Goal: Information Seeking & Learning: Find specific fact

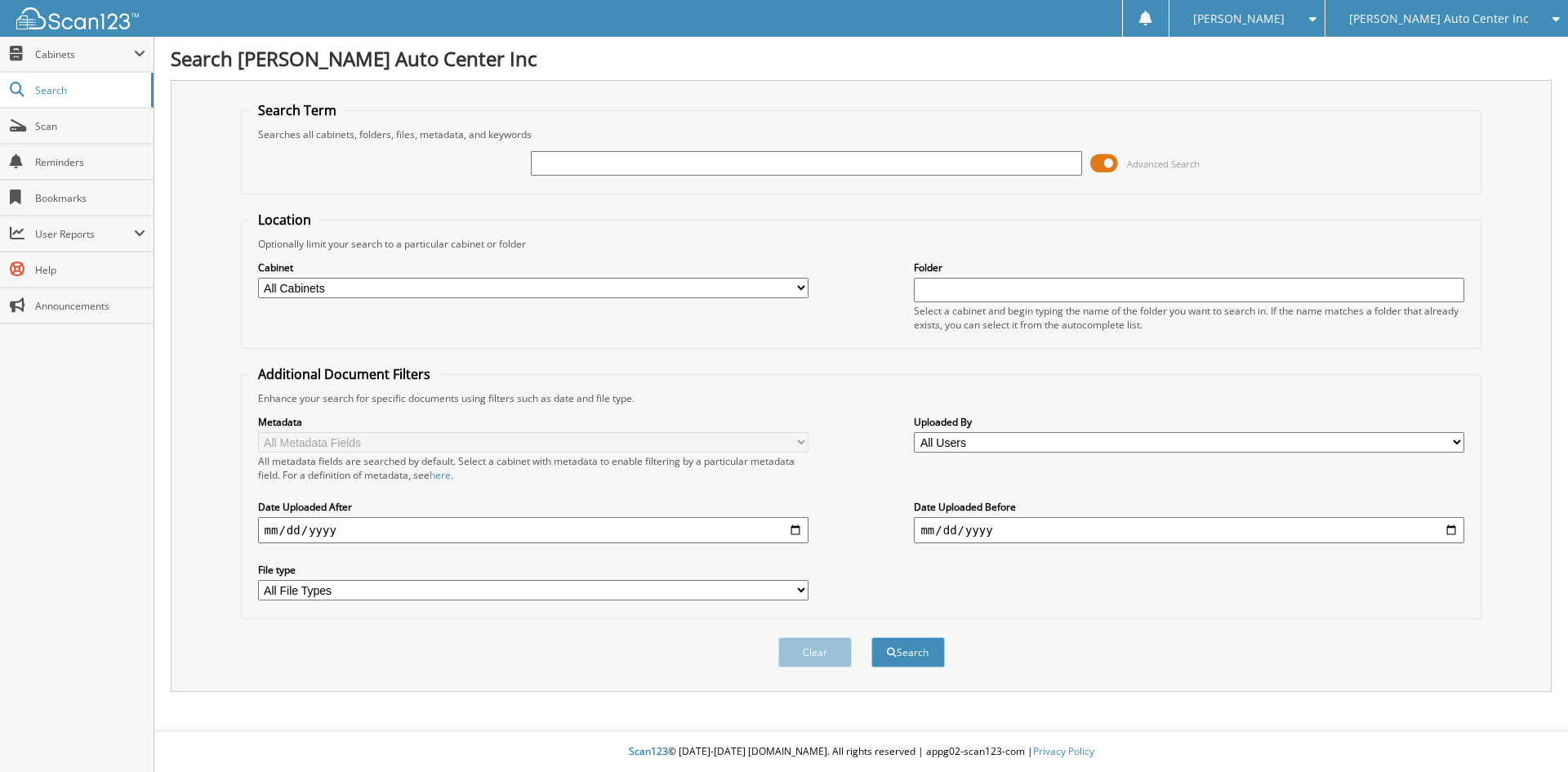
click at [576, 165] on input "text" at bounding box center [806, 163] width 550 height 25
click at [735, 163] on input "text" at bounding box center [806, 163] width 550 height 25
type input "RC078582"
click at [871, 637] on button "Search" at bounding box center [908, 652] width 74 height 30
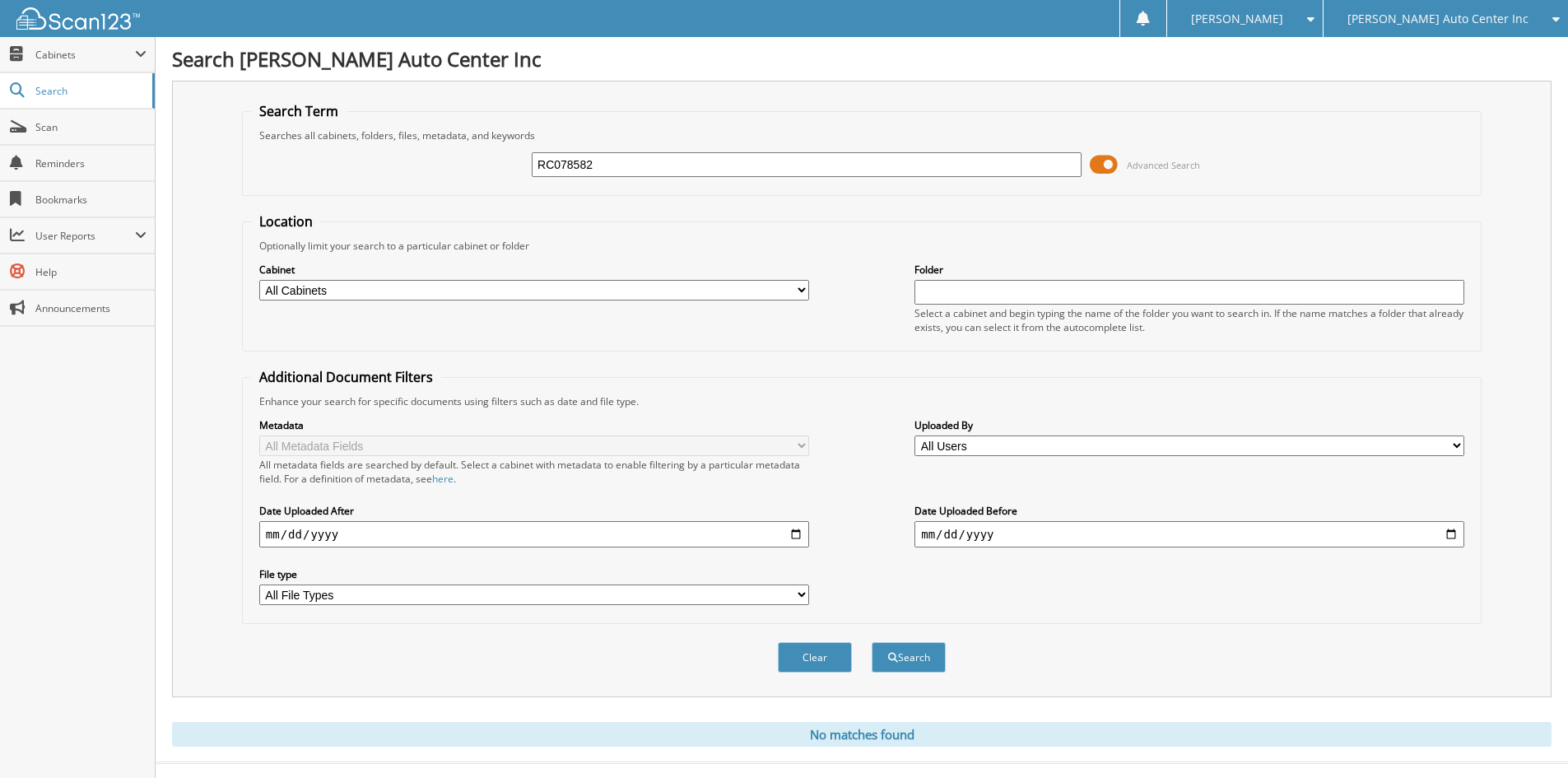
click at [573, 163] on input "RC078582" at bounding box center [806, 164] width 550 height 25
type input "RC078682"
click at [872, 642] on button "Search" at bounding box center [909, 657] width 74 height 30
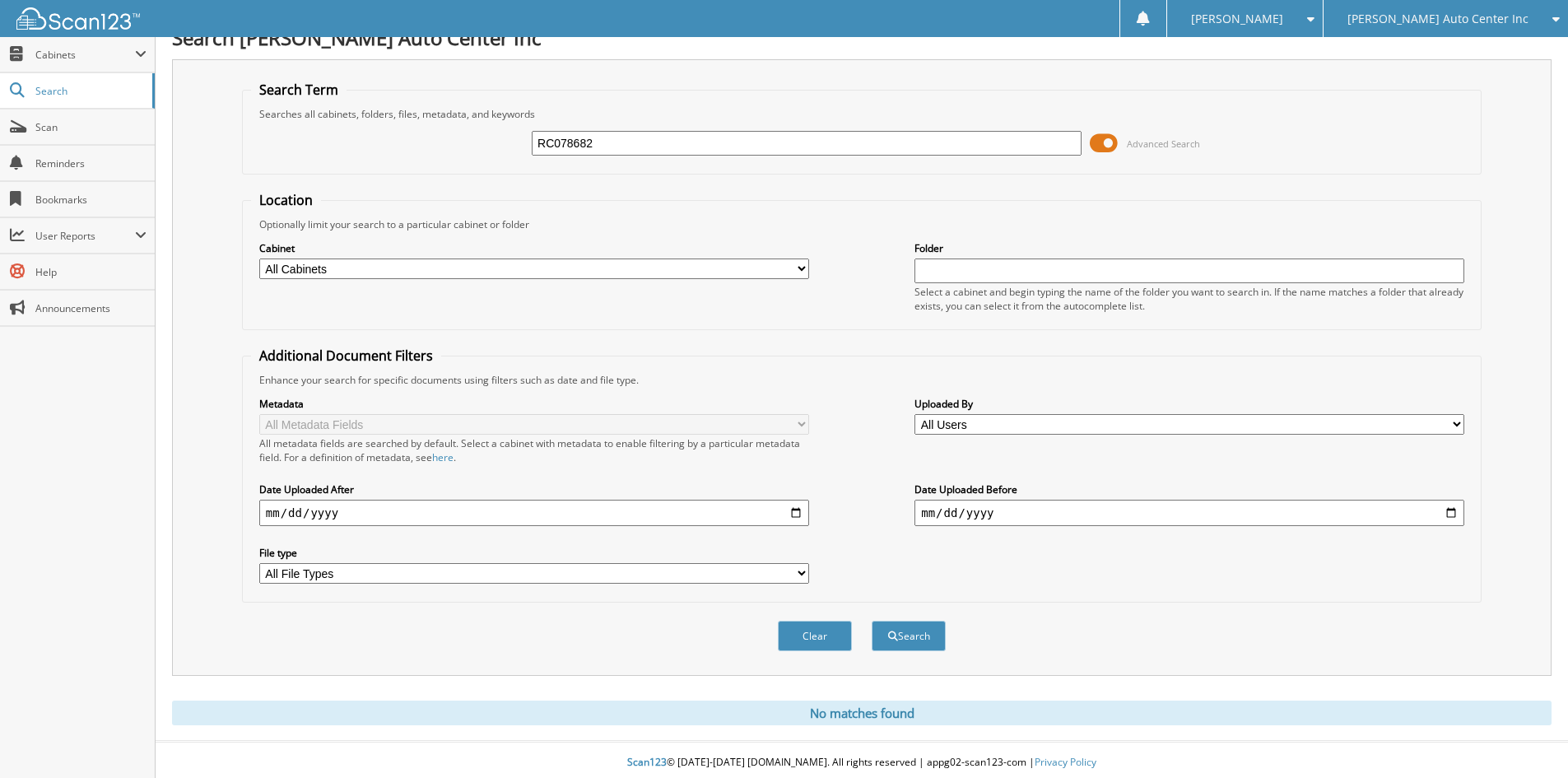
scroll to position [27, 0]
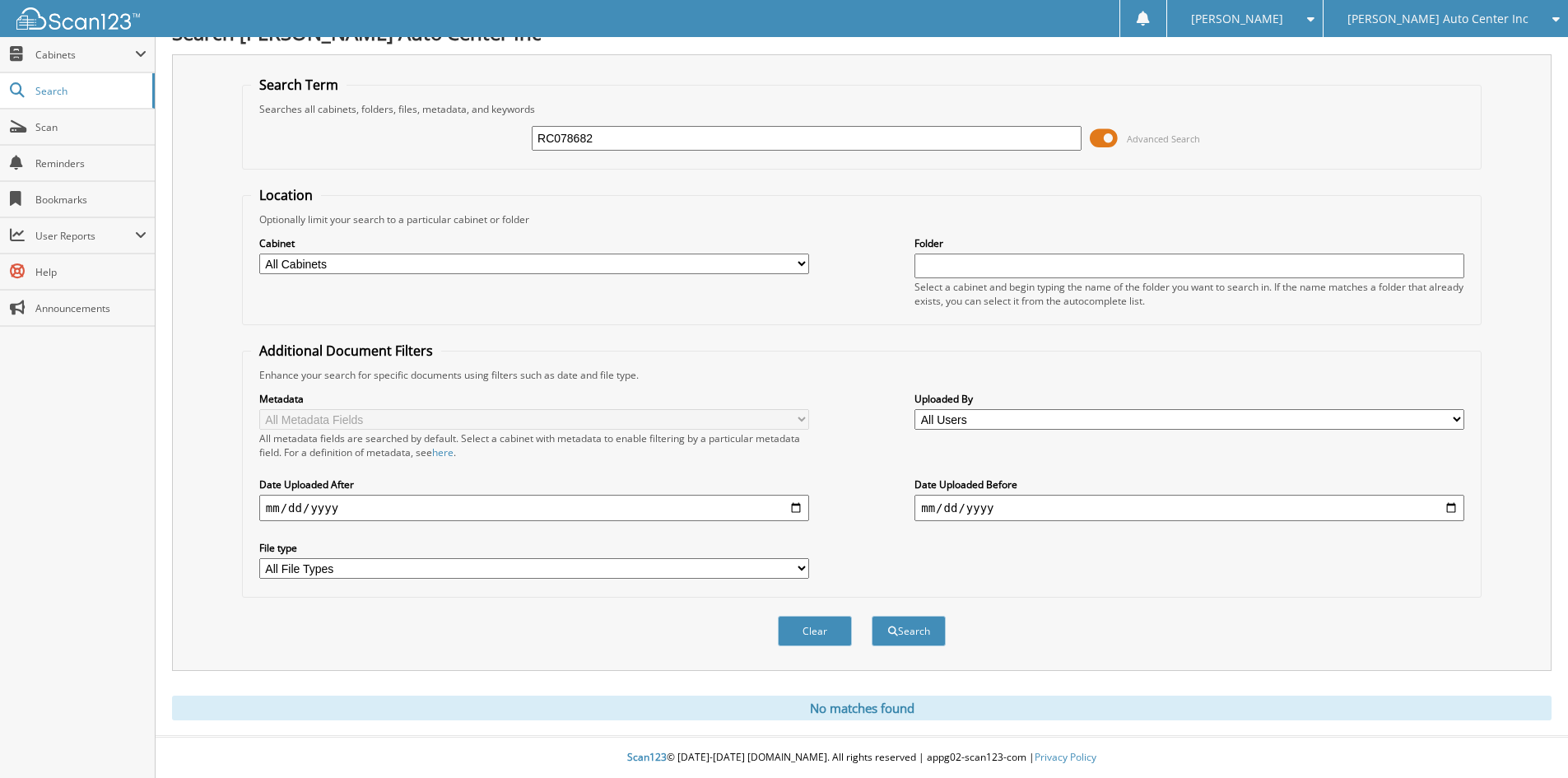
drag, startPoint x: 636, startPoint y: 130, endPoint x: 387, endPoint y: 161, distance: 250.9
click at [405, 163] on fieldset "Search Term Searches all cabinets, folders, files, metadata, and keywords RC078…" at bounding box center [862, 123] width 1240 height 94
type input "RC089682"
click at [872, 615] on button "Search" at bounding box center [909, 630] width 74 height 30
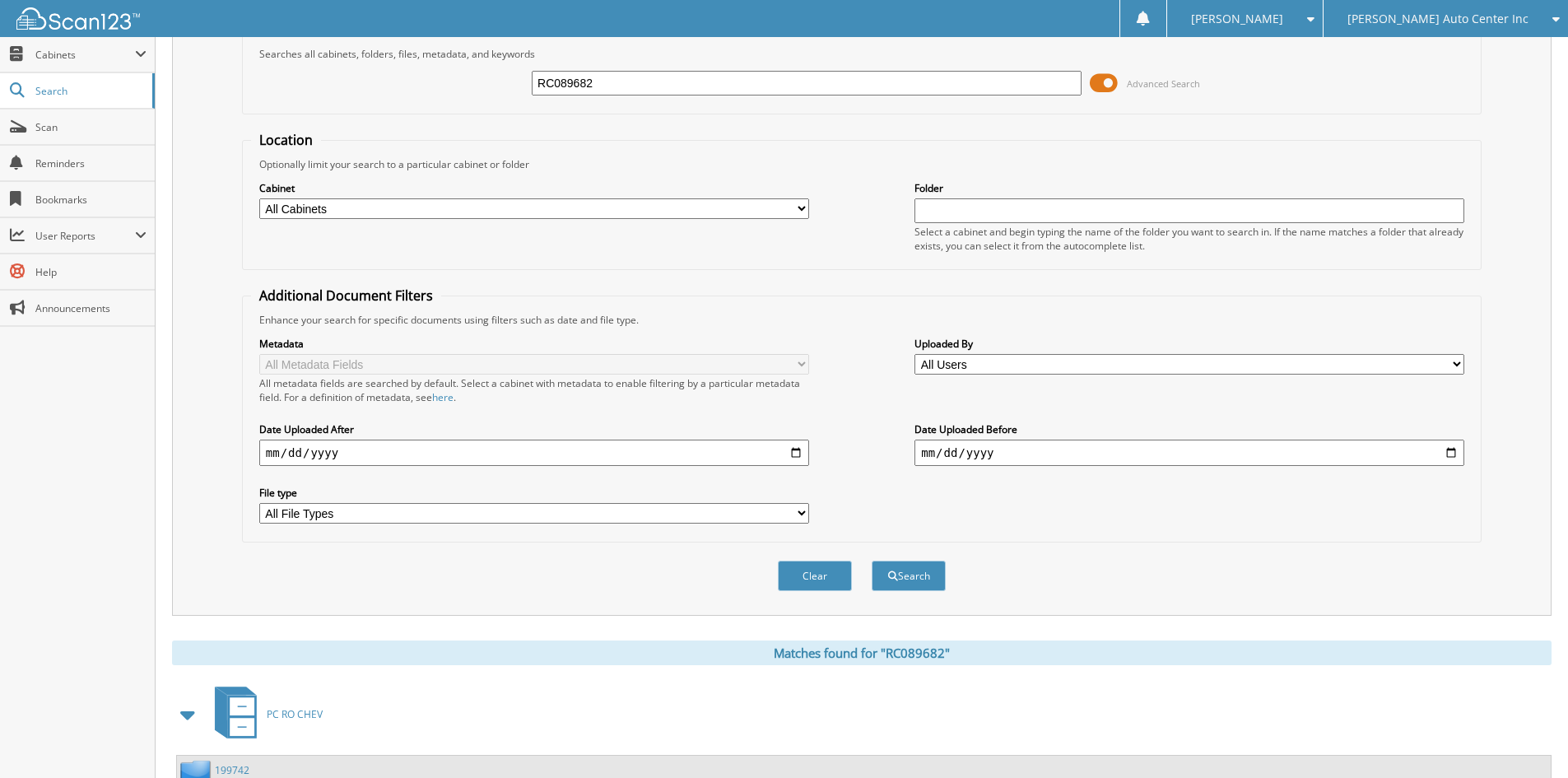
scroll to position [207, 0]
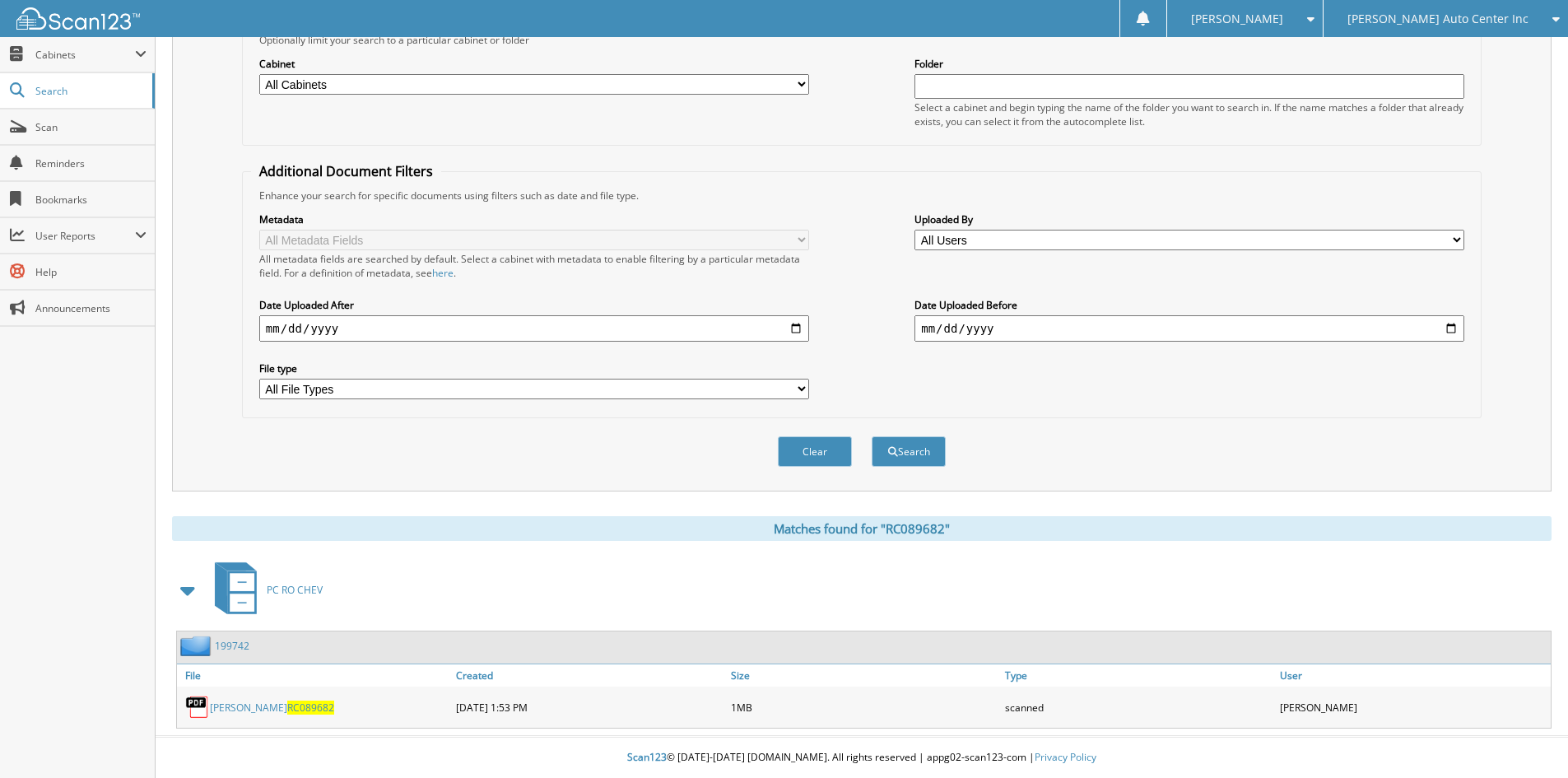
click at [323, 705] on link "RAYMOND SCHIMMOELLER RC089682" at bounding box center [272, 707] width 124 height 14
